Goal: Information Seeking & Learning: Find specific fact

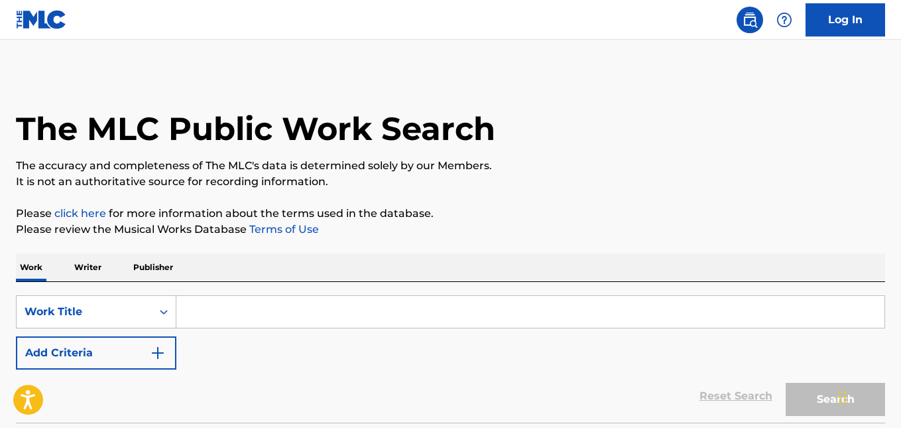
click at [213, 308] on input "Search Form" at bounding box center [530, 312] width 708 height 32
paste input "Cosita Contigo"
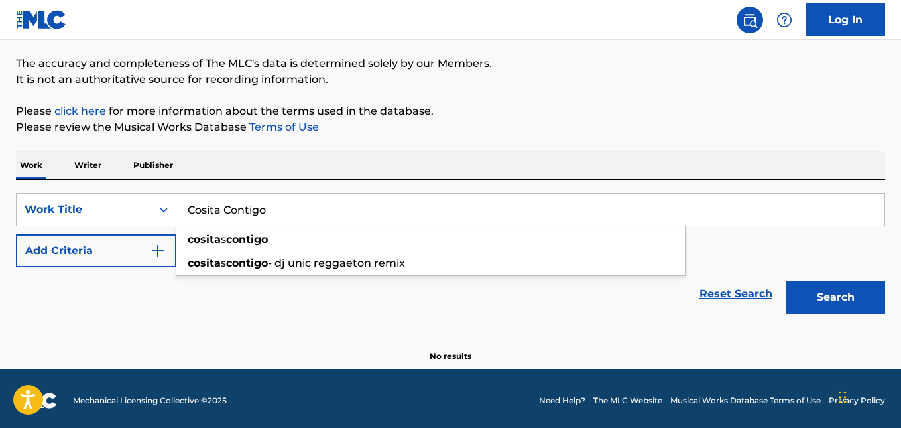
scroll to position [107, 0]
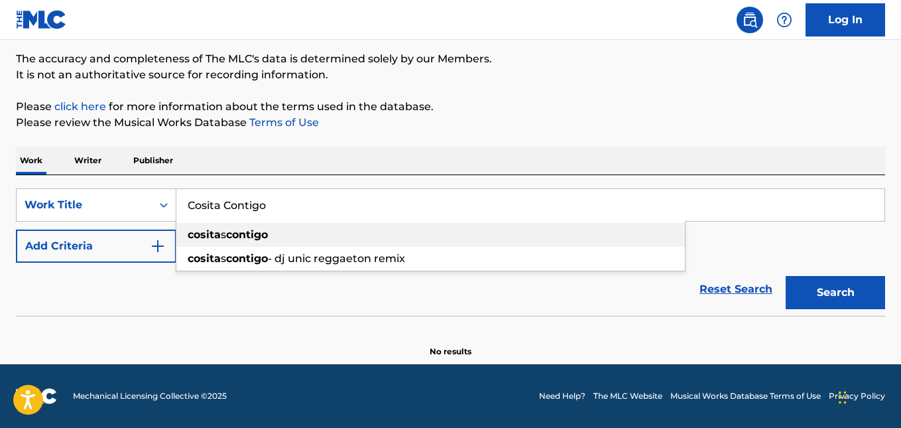
click at [322, 232] on div "cosita s contigo" at bounding box center [430, 235] width 509 height 24
type input "cositas contigo"
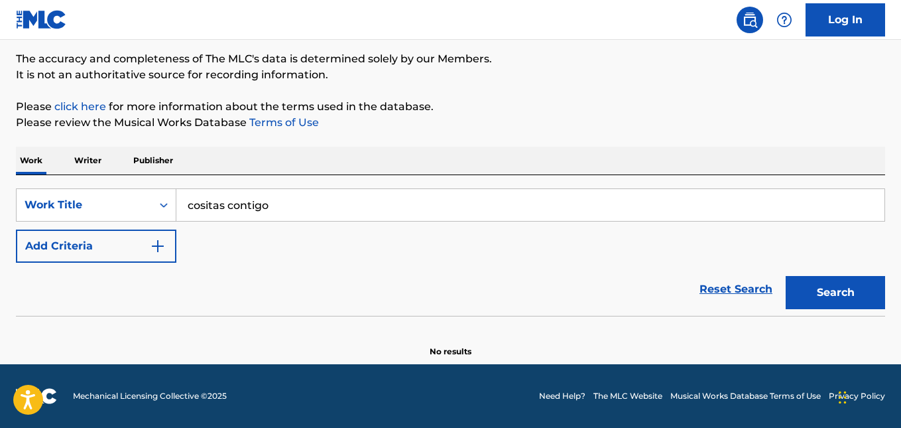
click at [818, 286] on button "Search" at bounding box center [835, 292] width 99 height 33
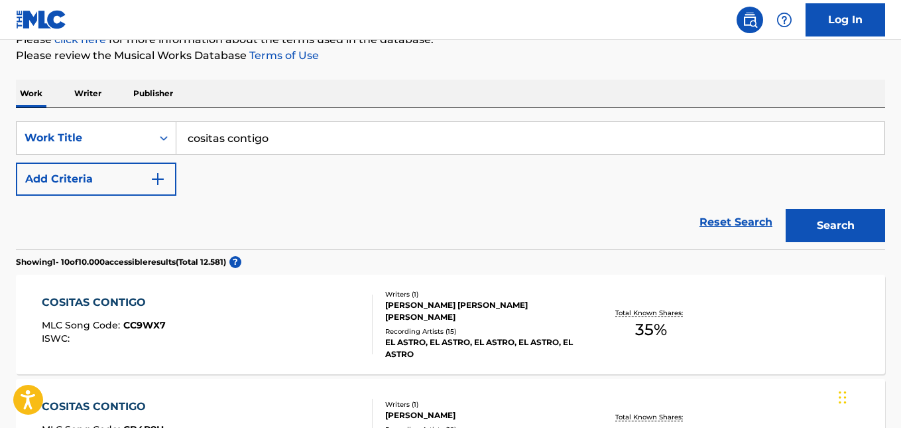
scroll to position [173, 0]
click at [90, 182] on button "Add Criteria" at bounding box center [96, 179] width 160 height 33
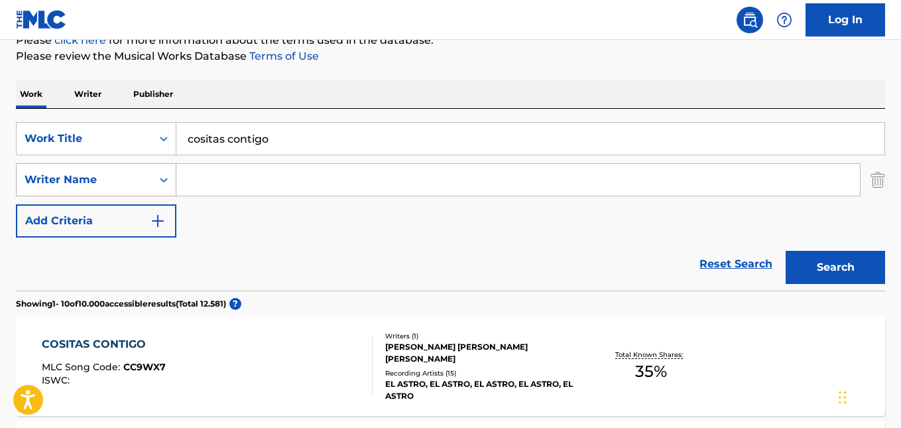
click at [83, 182] on div "Writer Name" at bounding box center [84, 180] width 119 height 16
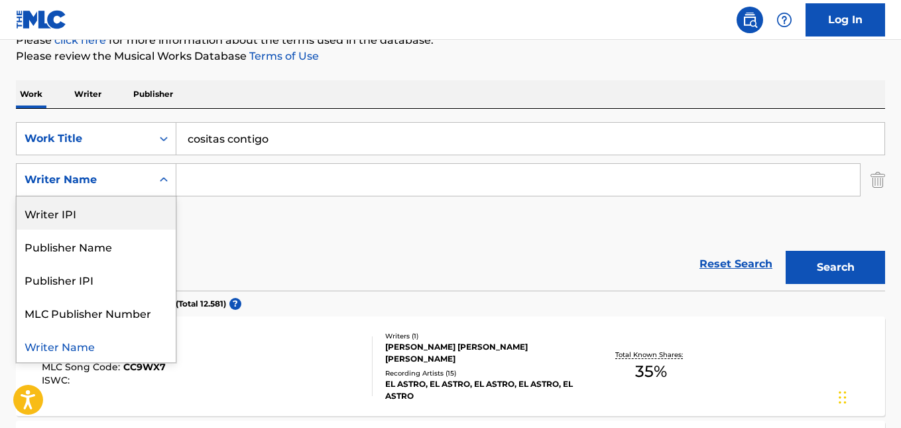
click at [92, 204] on div "Writer IPI" at bounding box center [96, 212] width 159 height 33
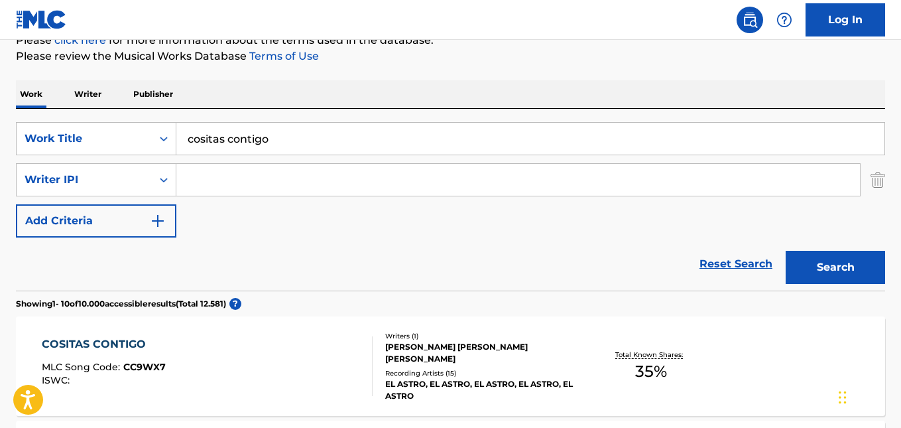
click at [250, 181] on input "Search Form" at bounding box center [518, 180] width 684 height 32
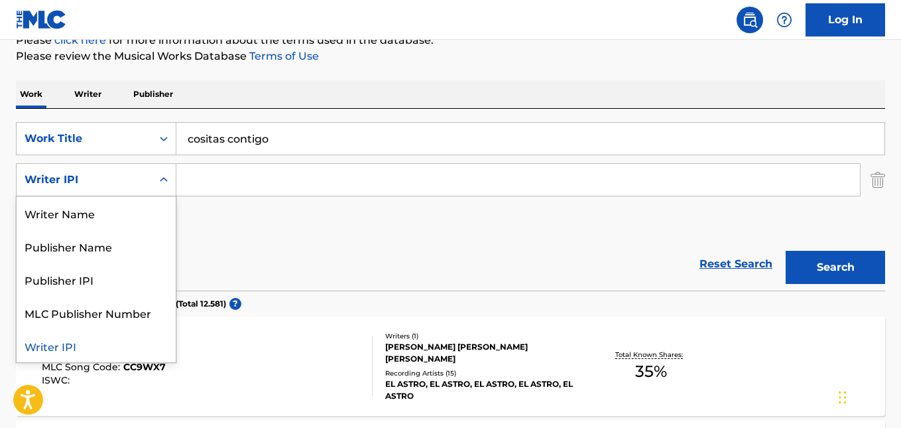
click at [134, 182] on div "Writer IPI" at bounding box center [84, 180] width 119 height 16
click at [88, 210] on div "Writer Name" at bounding box center [96, 212] width 159 height 33
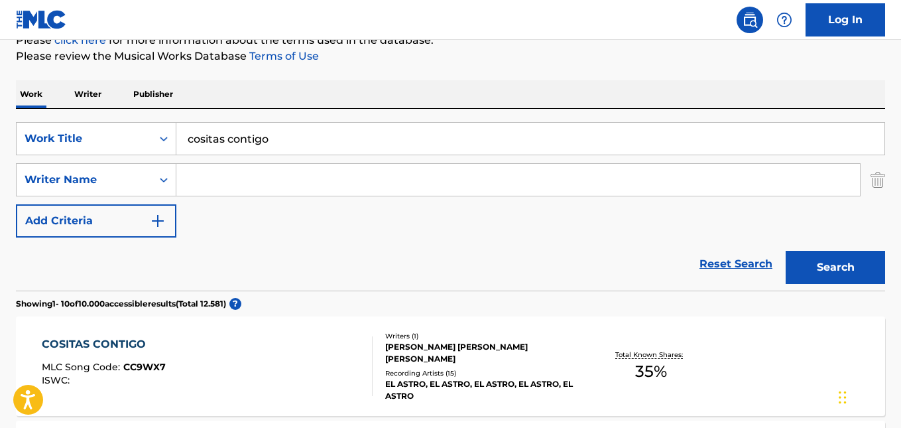
click at [235, 171] on input "Search Form" at bounding box center [518, 180] width 684 height 32
click at [233, 175] on input "Search Form" at bounding box center [518, 180] width 684 height 32
paste input "[PERSON_NAME] [PERSON_NAME]"
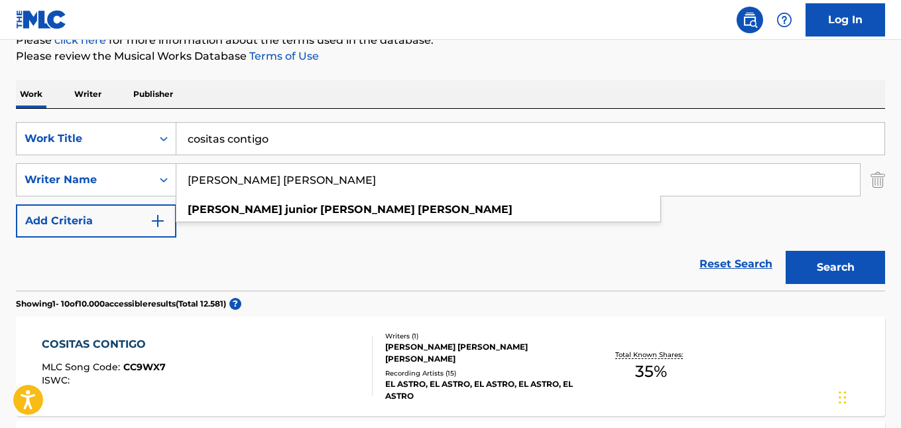
click at [820, 273] on button "Search" at bounding box center [835, 267] width 99 height 33
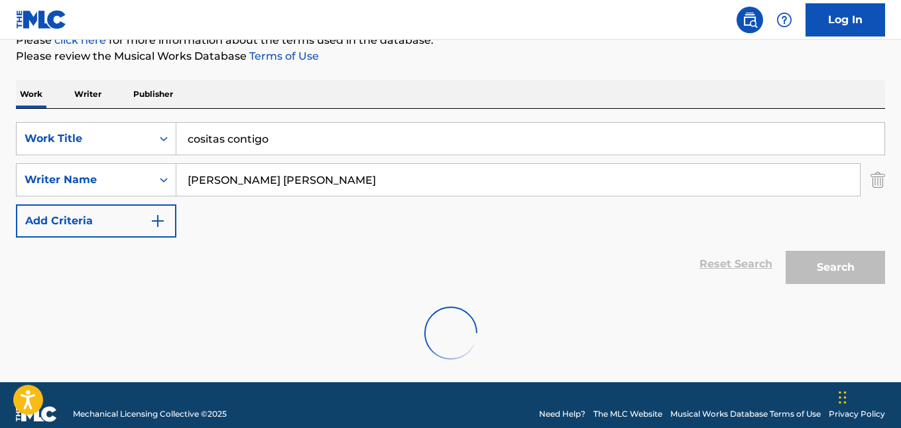
scroll to position [148, 0]
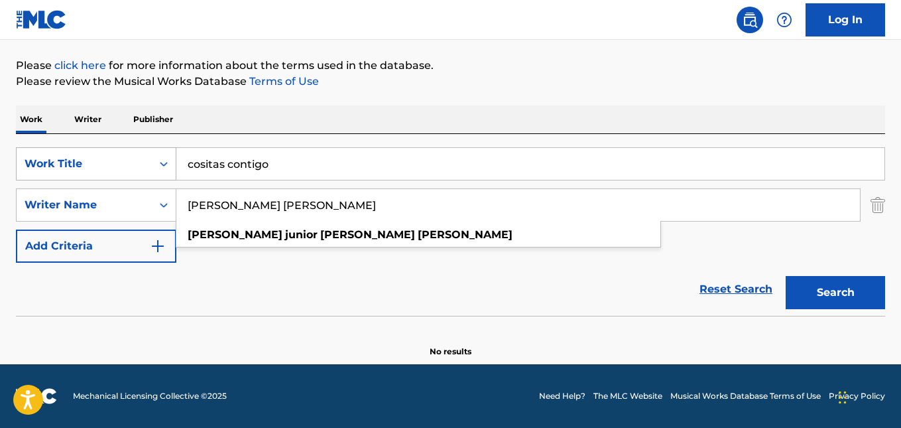
drag, startPoint x: 319, startPoint y: 198, endPoint x: 129, endPoint y: 178, distance: 191.4
click at [129, 178] on div "SearchWithCriteria6be23244-bc9b-4779-9067-8493811d9983 Work Title cositas conti…" at bounding box center [450, 204] width 869 height 115
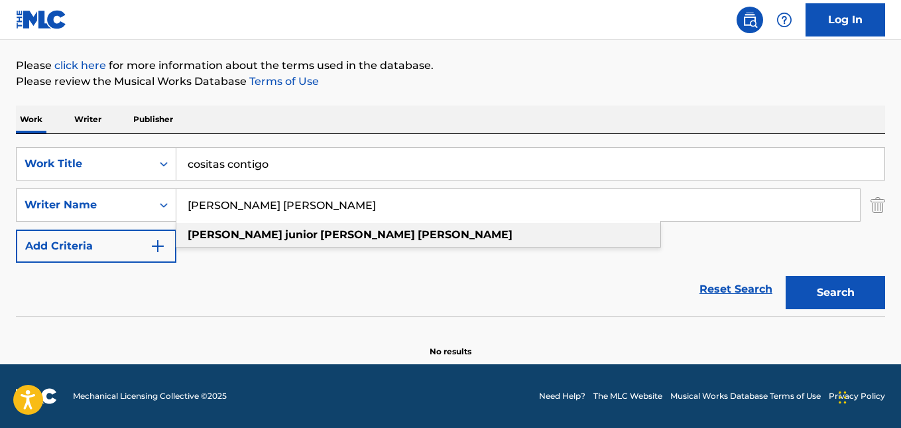
click at [320, 237] on strong "[PERSON_NAME]" at bounding box center [367, 234] width 95 height 13
type input "[PERSON_NAME] [PERSON_NAME]"
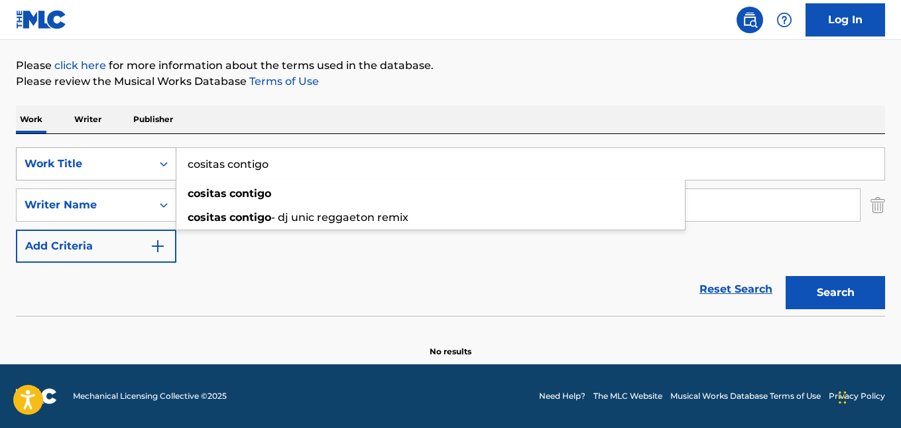
drag, startPoint x: 277, startPoint y: 160, endPoint x: 159, endPoint y: 158, distance: 117.4
click at [159, 158] on div "SearchWithCriteria6be23244-bc9b-4779-9067-8493811d9983 Work Title cositas conti…" at bounding box center [450, 163] width 869 height 33
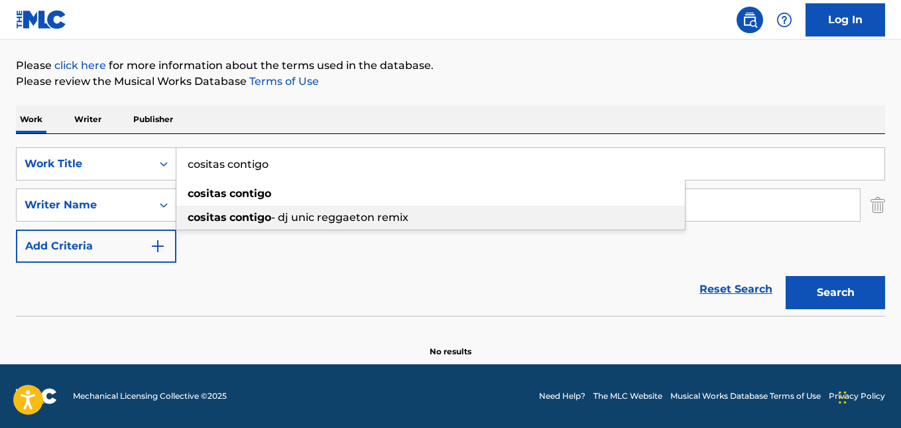
click at [316, 217] on span "- dj unic reggaeton remix" at bounding box center [339, 217] width 137 height 13
type input "cositas contigo - dj unic reggaeton remix"
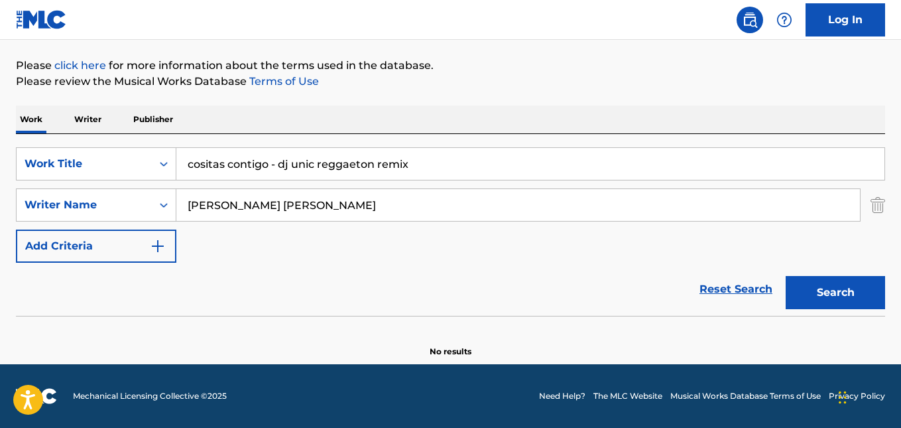
click at [824, 296] on button "Search" at bounding box center [835, 292] width 99 height 33
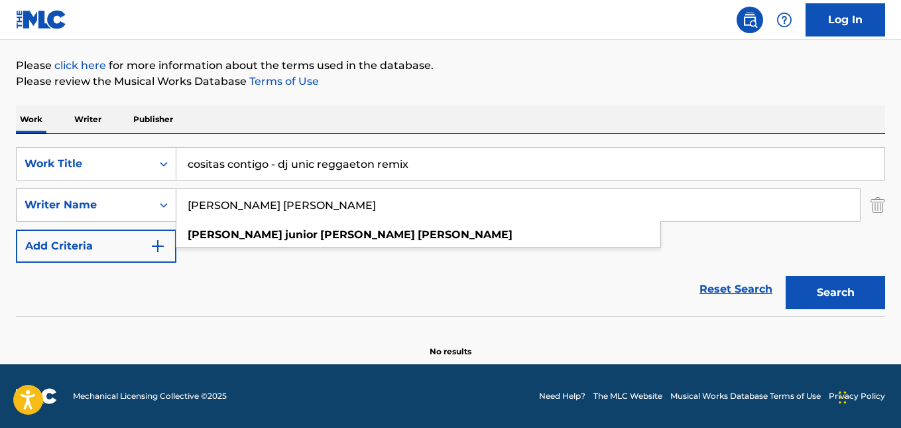
drag, startPoint x: 364, startPoint y: 199, endPoint x: 140, endPoint y: 210, distance: 224.4
click at [140, 210] on div "SearchWithCriteria37b1ff7d-c4d8-48b6-892f-dd80c11a5a40 Writer Name [PERSON_NAME…" at bounding box center [450, 204] width 869 height 33
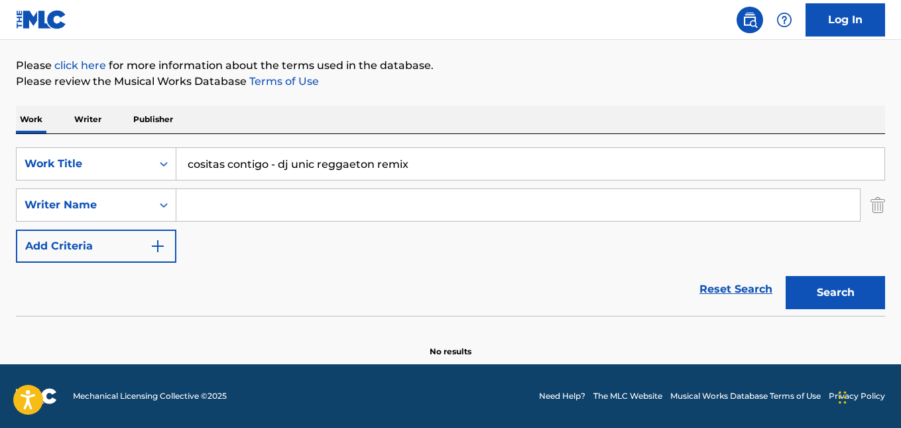
click at [824, 297] on button "Search" at bounding box center [835, 292] width 99 height 33
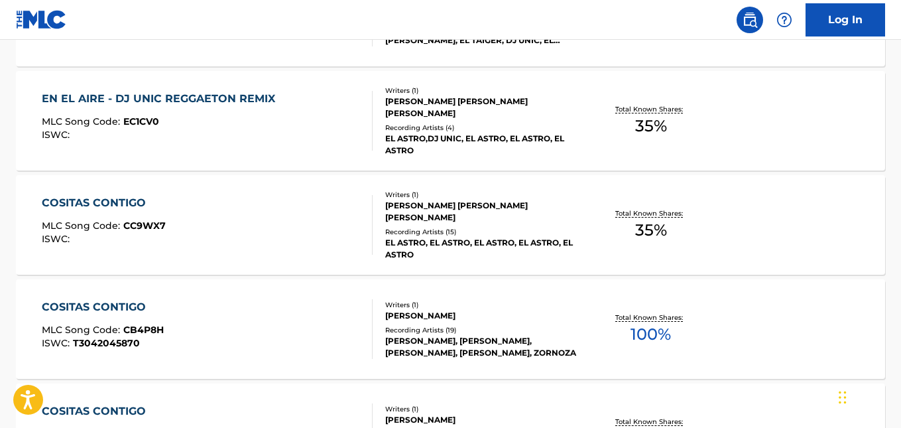
scroll to position [745, 0]
